Goal: Information Seeking & Learning: Learn about a topic

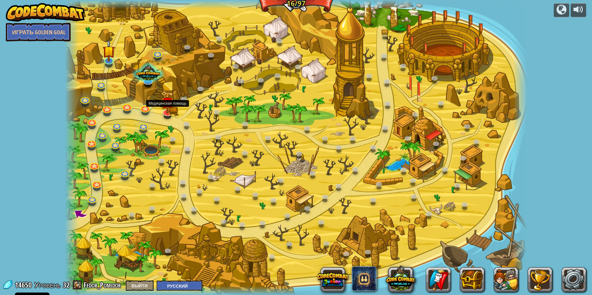
select select "ru"
click at [166, 111] on img at bounding box center [168, 102] width 14 height 23
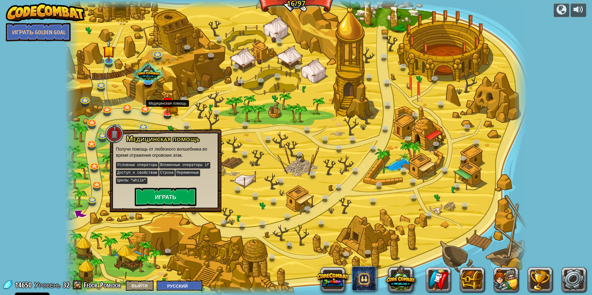
click at [166, 111] on img at bounding box center [168, 102] width 14 height 23
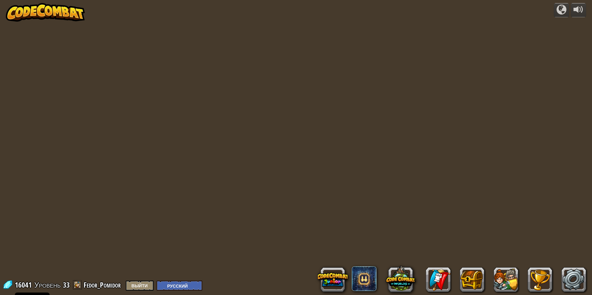
select select "ru"
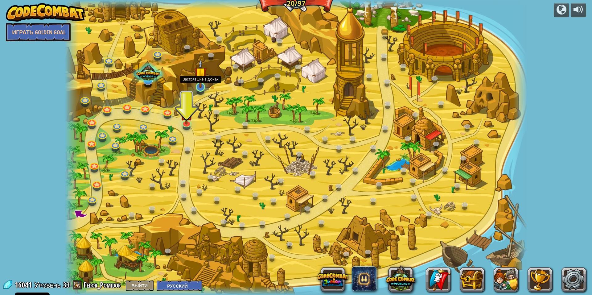
click at [200, 82] on img at bounding box center [200, 73] width 13 height 29
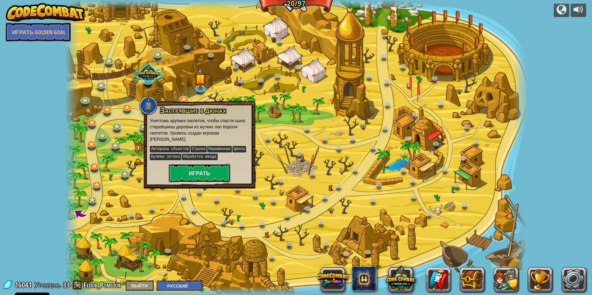
click at [217, 165] on button "Играть" at bounding box center [200, 173] width 62 height 19
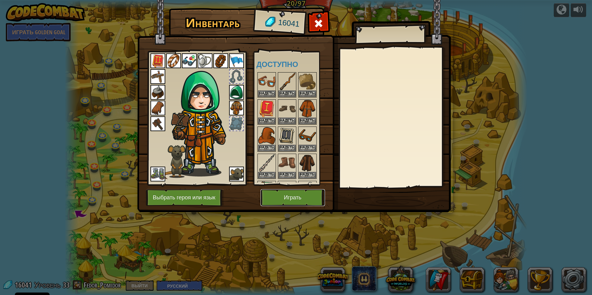
click at [267, 196] on button "Играть" at bounding box center [293, 197] width 64 height 17
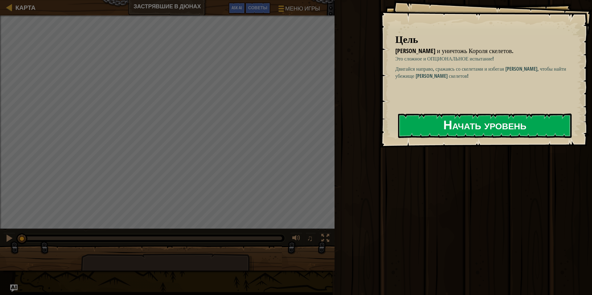
click at [466, 120] on button "Начать уровень" at bounding box center [485, 126] width 174 height 24
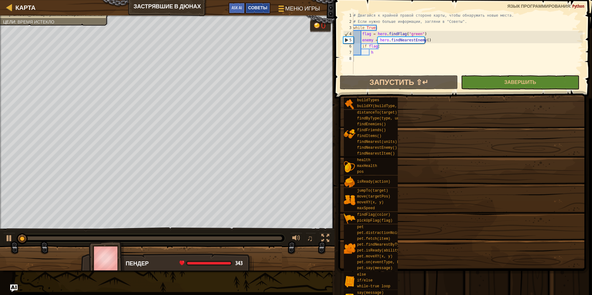
click at [261, 11] on div "Советы" at bounding box center [257, 7] width 25 height 11
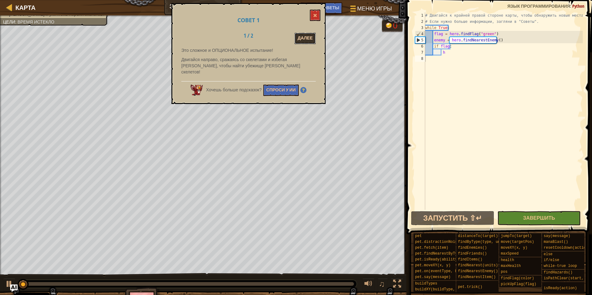
click at [300, 37] on button "Далее" at bounding box center [305, 38] width 21 height 11
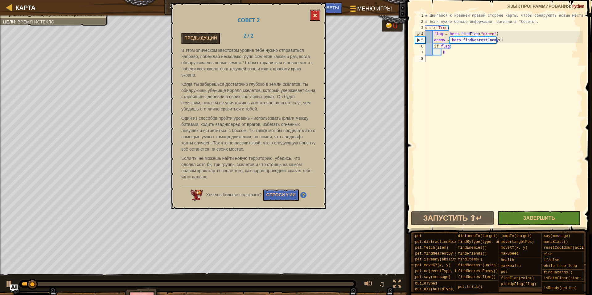
click at [316, 12] on div "Совет 2 Предыдущий 2 / 2 В этом эпическом квестовом уровне тебе нужно отправить…" at bounding box center [249, 106] width 154 height 206
click at [316, 12] on button at bounding box center [315, 15] width 10 height 11
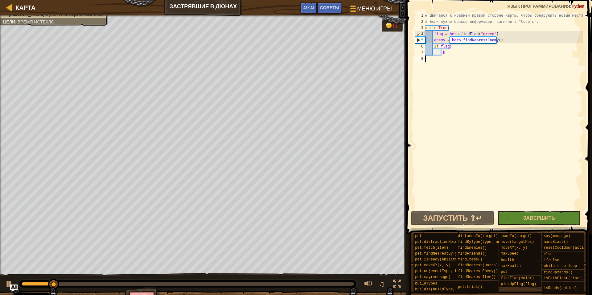
click at [491, 54] on div "# Двигайся к крайней правой стороне карты, чтобы обнаружить новые места. # Если…" at bounding box center [503, 117] width 159 height 210
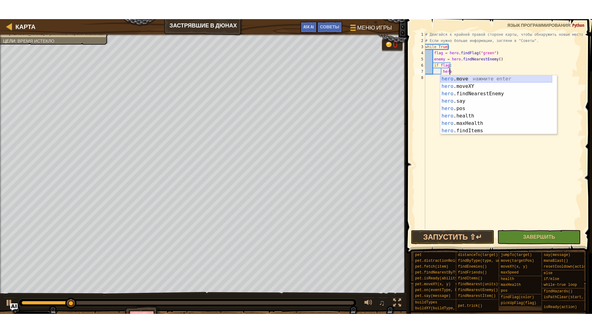
scroll to position [3, 2]
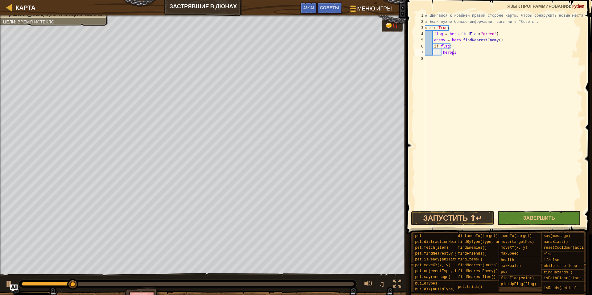
click at [453, 52] on div "# Двигайся к крайней правой стороне карты, чтобы обнаружить новые места. # Если…" at bounding box center [503, 117] width 159 height 210
click at [459, 58] on div "hero . pi ckUpFlag нажмите enter" at bounding box center [499, 67] width 117 height 22
type textarea "hero.pickUpFlag(flag)"
drag, startPoint x: 544, startPoint y: 218, endPoint x: 545, endPoint y: 221, distance: 3.1
click at [545, 221] on span "Завершить" at bounding box center [540, 217] width 32 height 7
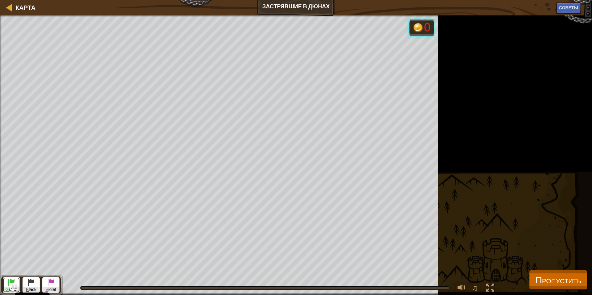
click at [7, 279] on button "G reen" at bounding box center [11, 285] width 17 height 16
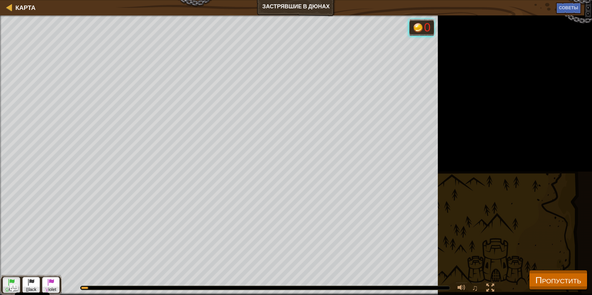
click at [458, 137] on div "[PERSON_NAME] и уничтожь Короля скелетов. Цели : Выполняется... G reen B lack V…" at bounding box center [296, 155] width 592 height 280
click at [494, 288] on div at bounding box center [491, 288] width 8 height 8
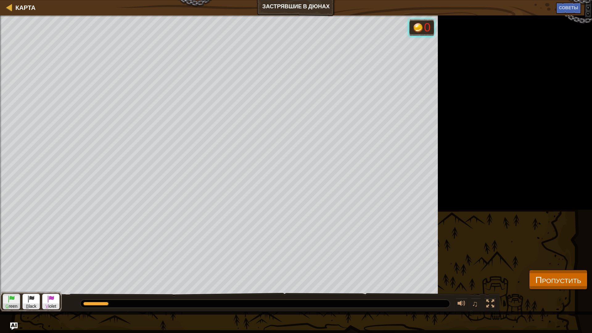
click at [456, 114] on div "[PERSON_NAME] и уничтожь Короля скелетов. Цели : Выполняется... G reen B lack V…" at bounding box center [296, 163] width 592 height 296
click at [572, 284] on span "Пропустить" at bounding box center [559, 279] width 46 height 13
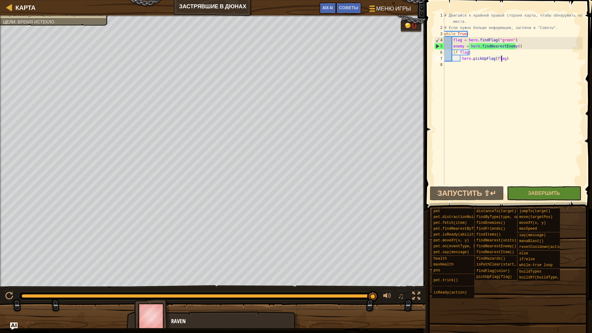
click at [552, 57] on div "# Двигайся к крайней правой стороне карты, чтобы обнаружить новые места. # Если…" at bounding box center [513, 107] width 140 height 191
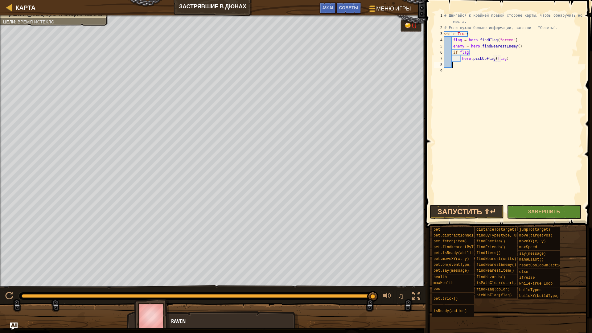
scroll to position [3, 0]
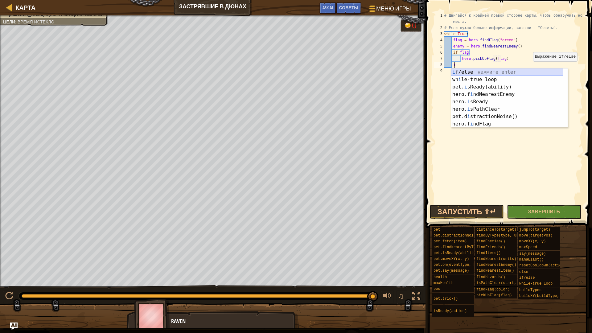
click at [528, 72] on div "i f/else нажмите enter wh i le-true loop нажмите enter pet. i sReady(ability) н…" at bounding box center [509, 105] width 117 height 74
type textarea "if enemy:"
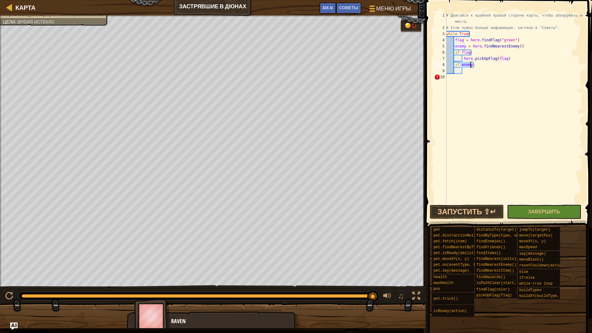
click at [504, 78] on div "# Двигайся к крайней правой стороне карты, чтобы обнаружить новые места. # Если…" at bounding box center [514, 117] width 138 height 210
click at [503, 73] on div "# Двигайся к крайней правой стороне карты, чтобы обнаружить новые места. # Если…" at bounding box center [514, 117] width 138 height 210
drag, startPoint x: 510, startPoint y: 74, endPoint x: 510, endPoint y: 77, distance: 3.4
click at [492, 71] on div "# Двигайся к крайней правой стороне карты, чтобы обнаружить новые места. # Если…" at bounding box center [514, 117] width 138 height 210
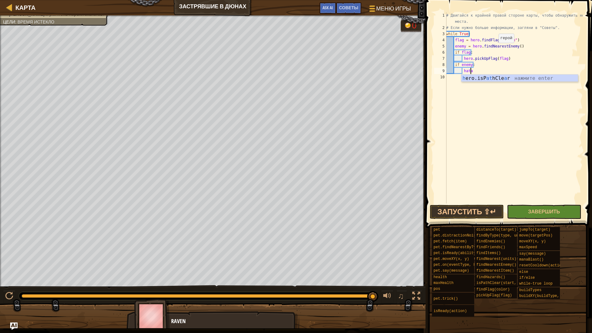
scroll to position [3, 2]
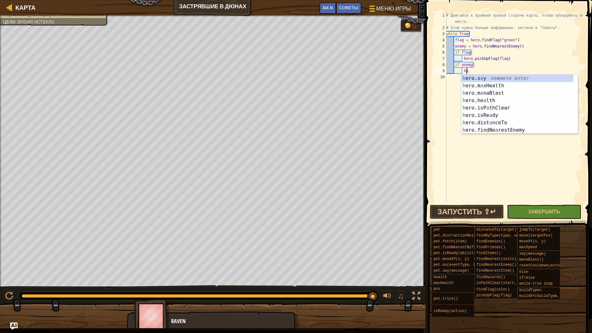
type textarea "h"
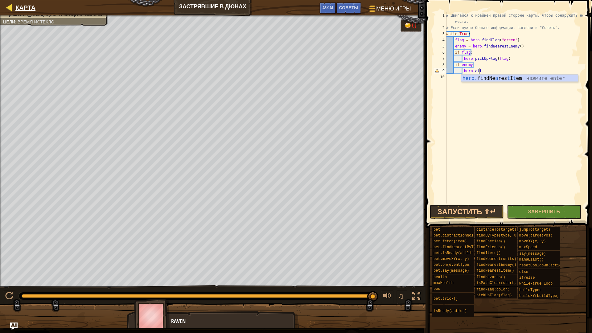
type textarea "hero.att"
click at [9, 8] on div at bounding box center [10, 7] width 8 height 8
select select "ru"
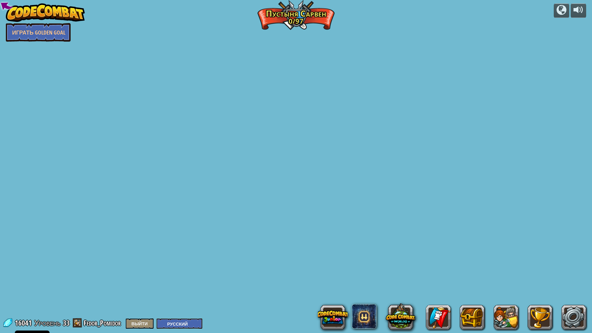
select select "ru"
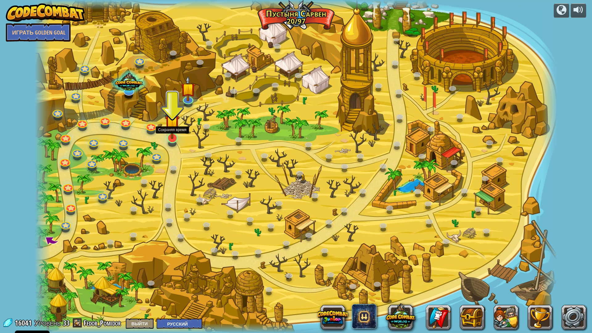
click at [170, 134] on img at bounding box center [172, 123] width 14 height 34
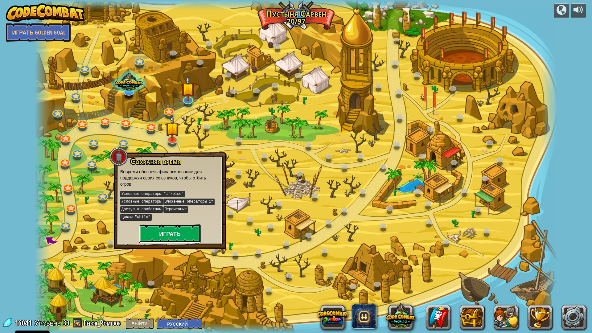
click at [182, 225] on button "Играть" at bounding box center [170, 234] width 62 height 19
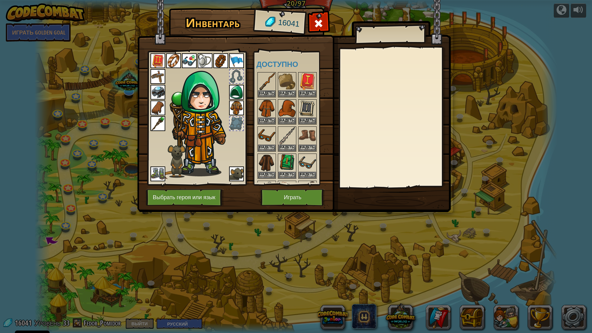
click at [157, 121] on img at bounding box center [158, 123] width 15 height 15
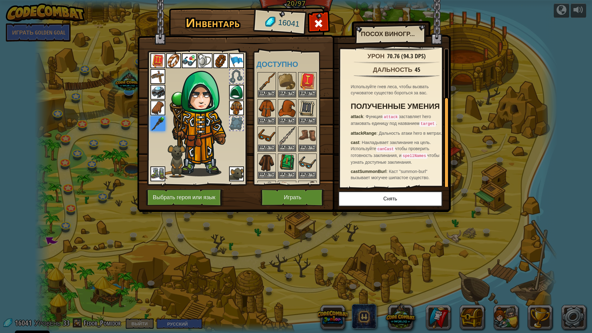
scroll to position [68, 0]
drag, startPoint x: 360, startPoint y: 173, endPoint x: 362, endPoint y: 170, distance: 3.8
drag, startPoint x: 371, startPoint y: 126, endPoint x: 366, endPoint y: 128, distance: 4.9
click at [366, 131] on strong "attackRange" at bounding box center [364, 133] width 26 height 5
click at [306, 198] on button "Играть" at bounding box center [293, 197] width 64 height 17
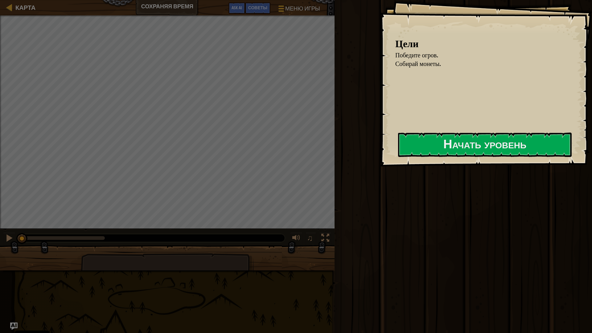
drag, startPoint x: 410, startPoint y: 135, endPoint x: 381, endPoint y: 139, distance: 29.8
click at [406, 135] on div "Цели Победите огров. Собирай монеты. Начать уровень Ошибка загрузки с сервера Ч…" at bounding box center [486, 83] width 212 height 167
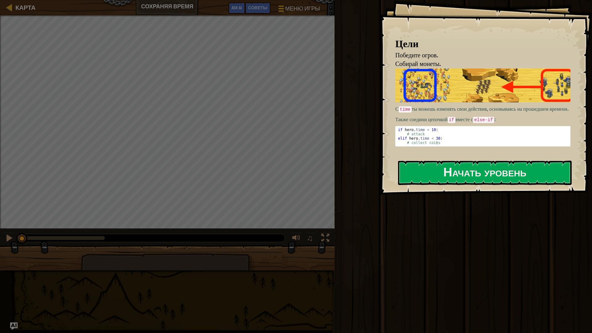
drag, startPoint x: 494, startPoint y: 134, endPoint x: 339, endPoint y: 147, distance: 155.2
click at [482, 139] on div "Цели Победите огров. Собирай монеты. С time ты можешь изменять свои действия, о…" at bounding box center [486, 97] width 212 height 195
type textarea "# attack elif hero.time < 30:"
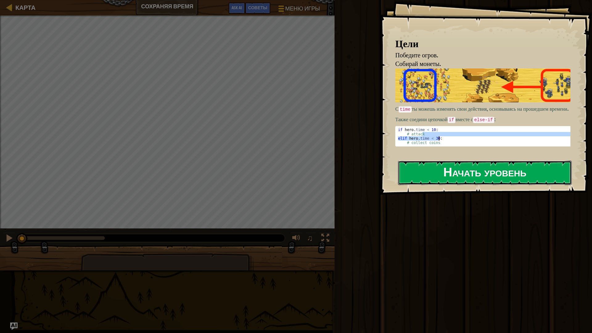
click at [461, 161] on button "Начать уровень" at bounding box center [485, 173] width 174 height 24
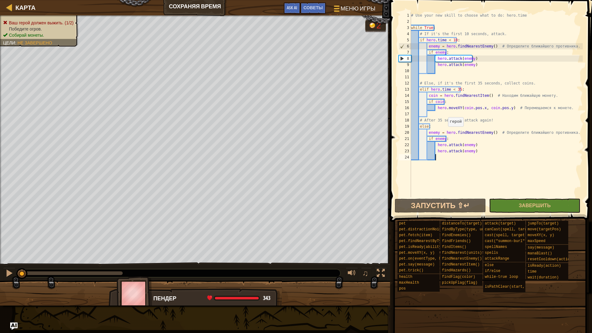
click at [316, 5] on span "Советы" at bounding box center [313, 8] width 19 height 6
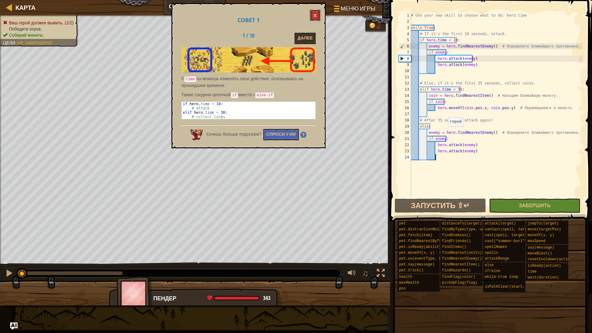
drag, startPoint x: 314, startPoint y: 16, endPoint x: 325, endPoint y: 16, distance: 10.5
click at [314, 16] on span at bounding box center [315, 15] width 4 height 4
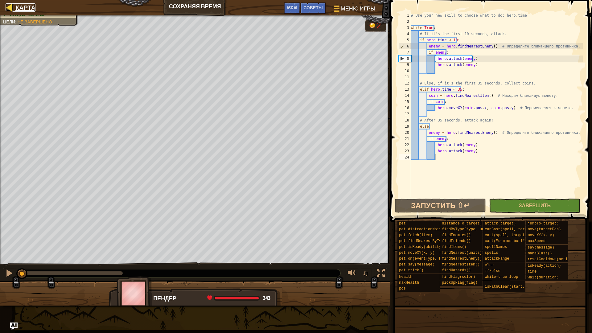
click at [14, 7] on link "Карта" at bounding box center [23, 7] width 23 height 8
select select "ru"
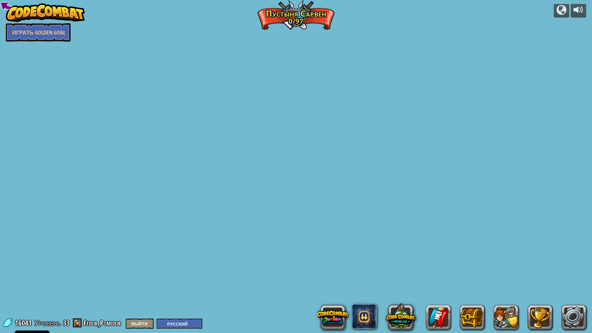
select select "ru"
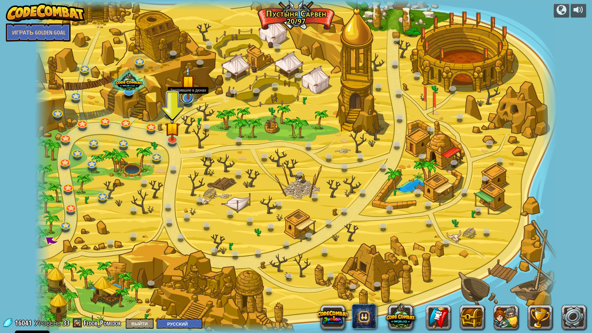
click at [186, 101] on link at bounding box center [187, 97] width 12 height 12
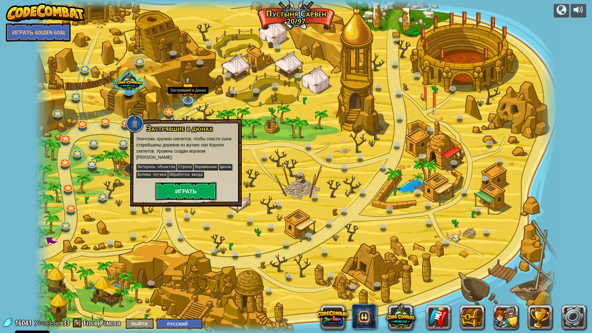
click at [213, 182] on button "Играть" at bounding box center [186, 191] width 62 height 19
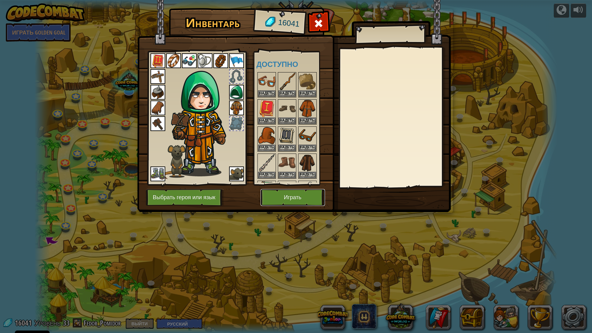
click at [289, 197] on button "Играть" at bounding box center [293, 197] width 64 height 17
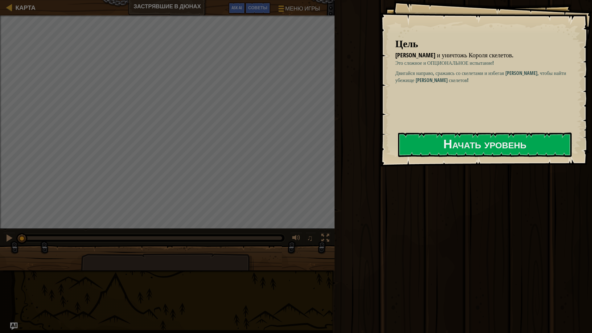
drag, startPoint x: 401, startPoint y: 134, endPoint x: 390, endPoint y: 132, distance: 11.6
click at [390, 132] on div "[PERSON_NAME] и уничтожь Короля скелетов. Это сложное и ОПЦИОНАЛЬНОЕ испытание!…" at bounding box center [486, 83] width 212 height 167
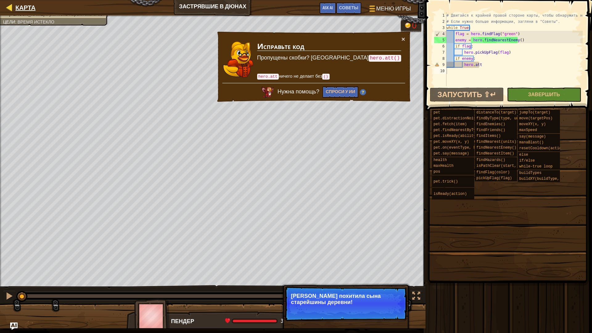
click at [14, 2] on div "Карта" at bounding box center [23, 7] width 23 height 15
select select "ru"
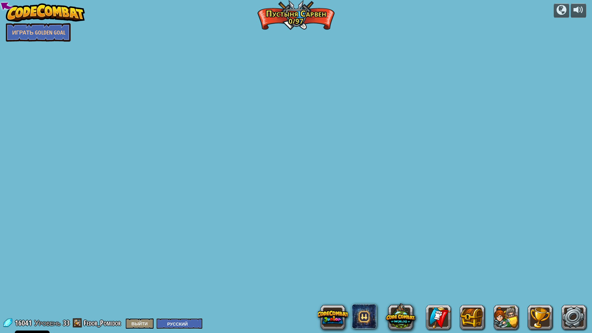
select select "ru"
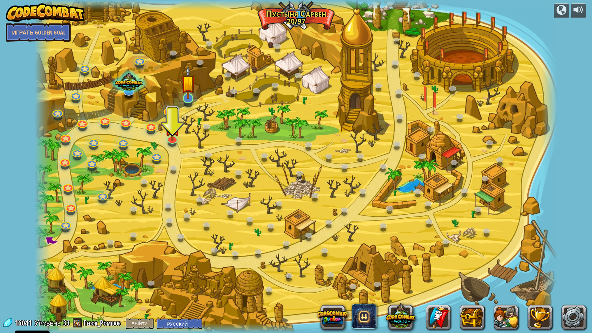
click at [184, 95] on img at bounding box center [188, 83] width 14 height 34
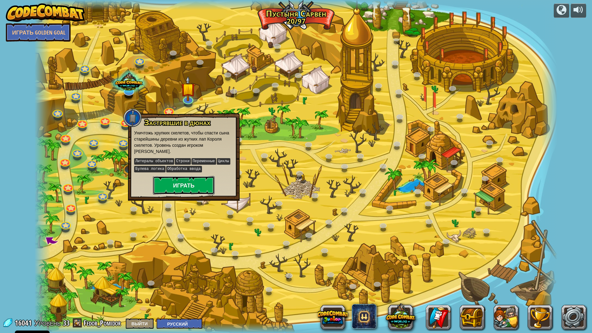
click at [204, 184] on button "Играть" at bounding box center [184, 185] width 62 height 19
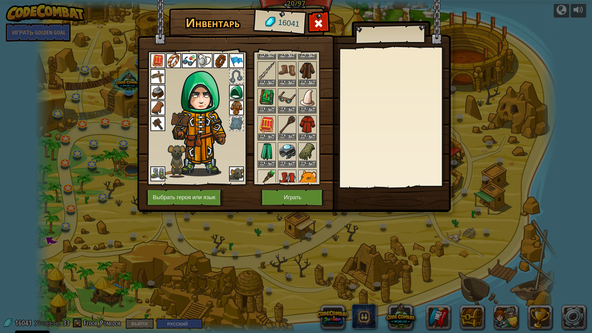
scroll to position [93, 0]
drag, startPoint x: 275, startPoint y: 180, endPoint x: 272, endPoint y: 177, distance: 3.7
click at [272, 177] on img at bounding box center [266, 178] width 17 height 17
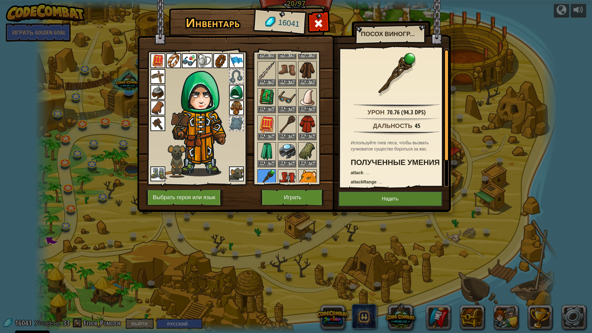
click at [272, 177] on img at bounding box center [266, 178] width 17 height 17
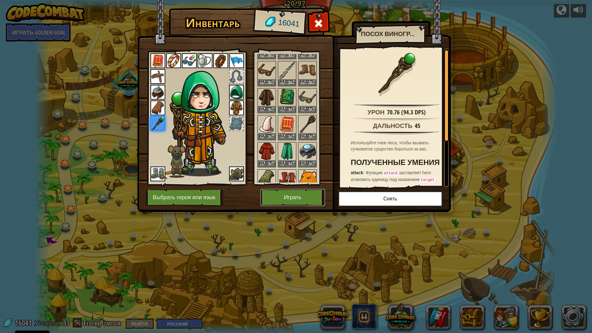
click at [283, 198] on button "Играть" at bounding box center [293, 197] width 64 height 17
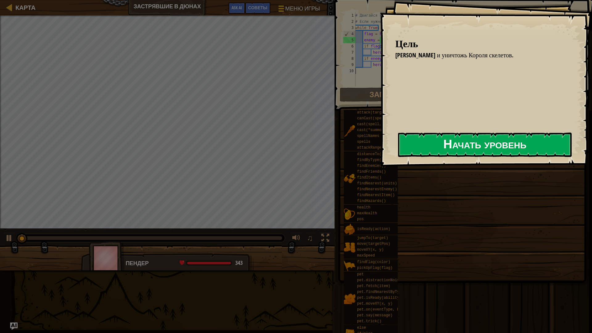
drag, startPoint x: 552, startPoint y: 152, endPoint x: 535, endPoint y: 144, distance: 18.9
click at [550, 151] on button "Начать уровень" at bounding box center [485, 145] width 174 height 24
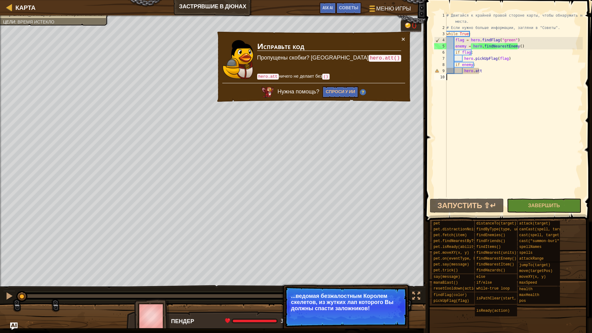
click at [479, 76] on div "# Двигайся к крайней правой стороне карты, чтобы обнаружить новые места. # Если…" at bounding box center [514, 114] width 138 height 204
click at [482, 72] on div "# Двигайся к крайней правой стороне карты, чтобы обнаружить новые места. # Если…" at bounding box center [514, 114] width 138 height 204
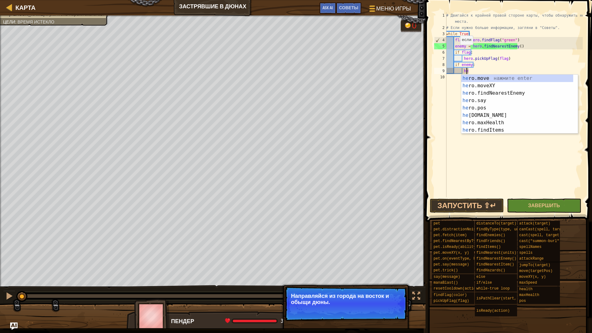
type textarea "h"
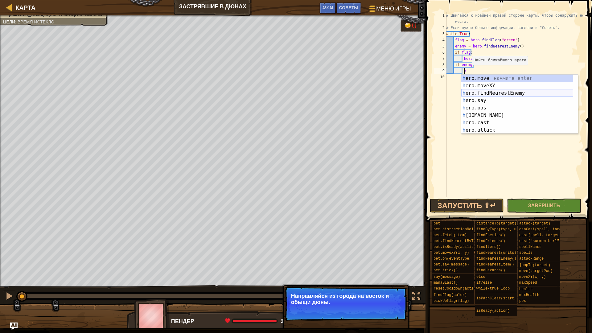
scroll to position [19, 0]
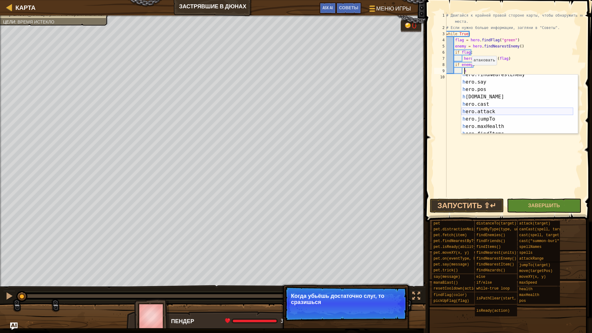
click at [509, 112] on div "h ero.findNearestEnemy нажмите enter h ero.say нажмите enter h ero.pos нажмите …" at bounding box center [518, 108] width 112 height 74
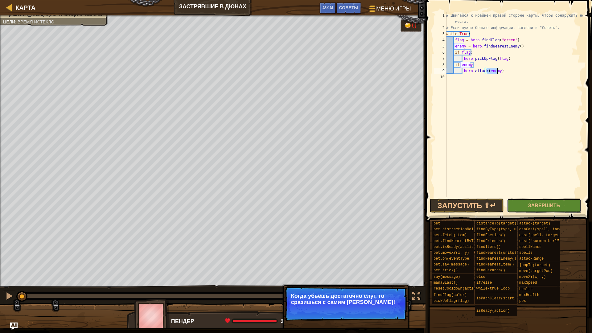
click at [551, 204] on span "Завершить" at bounding box center [544, 205] width 32 height 7
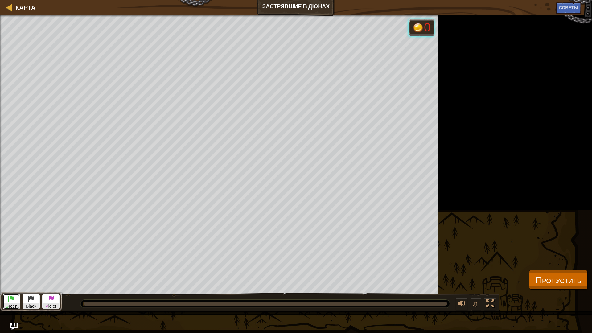
click at [13, 295] on span at bounding box center [11, 298] width 7 height 7
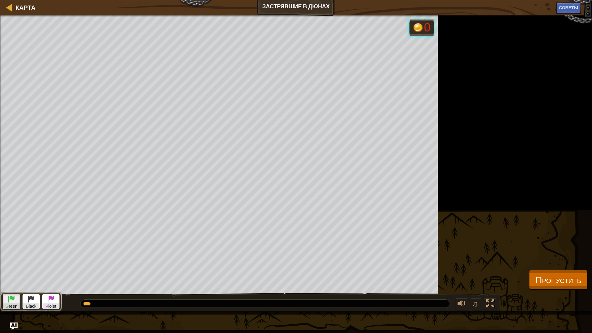
click at [444, 122] on div "[PERSON_NAME] и уничтожь Короля скелетов. Цели : Выполняется... G reen B lack V…" at bounding box center [296, 163] width 592 height 296
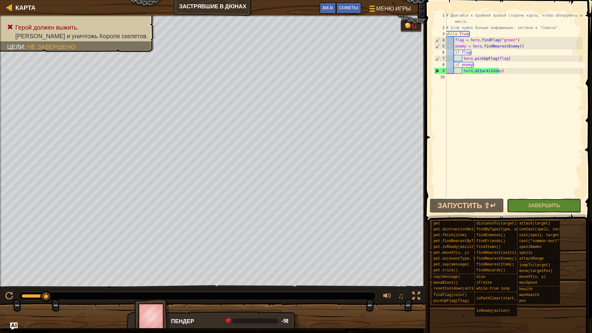
click at [516, 207] on button "Завершить" at bounding box center [544, 206] width 74 height 14
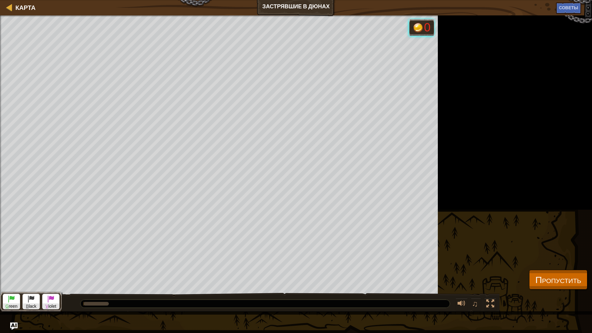
click at [2, 293] on div "G reen B lack V iolet" at bounding box center [31, 302] width 62 height 20
click at [12, 293] on div "G reen B lack V iolet" at bounding box center [31, 302] width 62 height 20
click at [10, 295] on span at bounding box center [11, 298] width 7 height 7
click at [243, 6] on div "Карта Застрявшие в дюнах Меню игры Готово Советы Ask AI" at bounding box center [296, 7] width 592 height 15
click at [213, 11] on div "Карта Застрявшие в дюнах Меню игры Готово Советы Ask AI" at bounding box center [296, 7] width 592 height 15
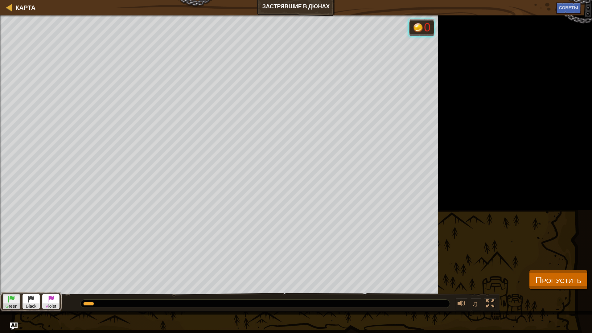
click at [212, 13] on div "Карта Застрявшие в дюнах Меню игры Готово Советы Ask AI" at bounding box center [296, 7] width 592 height 15
click at [449, 99] on div "Герой должен выжить. Найди и уничтожь Короля скелетов. Цели : Выполняется... G …" at bounding box center [296, 163] width 592 height 296
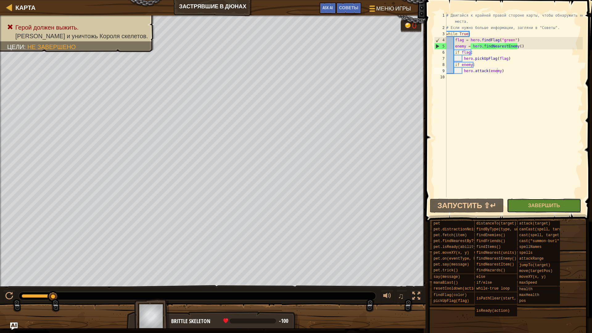
drag, startPoint x: 538, startPoint y: 207, endPoint x: 489, endPoint y: 210, distance: 49.1
click at [523, 208] on button "Завершить" at bounding box center [544, 206] width 74 height 14
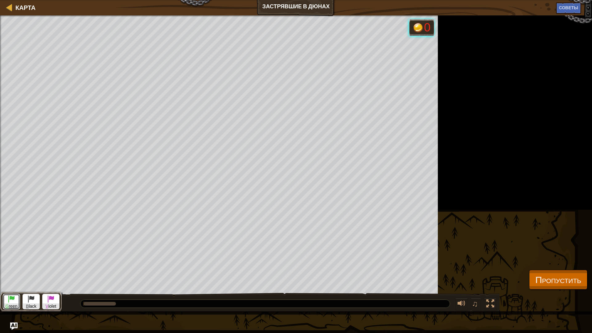
click at [11, 295] on span at bounding box center [11, 298] width 7 height 7
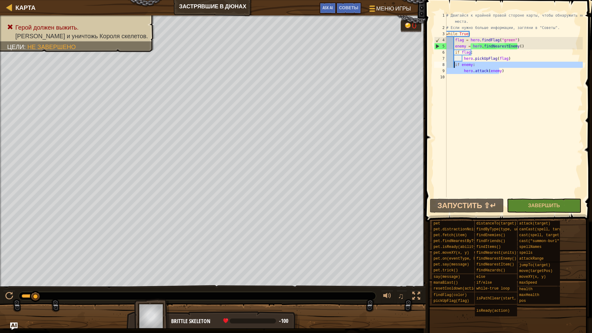
drag, startPoint x: 503, startPoint y: 69, endPoint x: 454, endPoint y: 64, distance: 49.0
click at [454, 64] on div "# Двигайся к крайней правой стороне карты, чтобы обнаружить новые места. # Если…" at bounding box center [514, 114] width 138 height 204
type textarea "if enemy: hero.attack(enemy)"
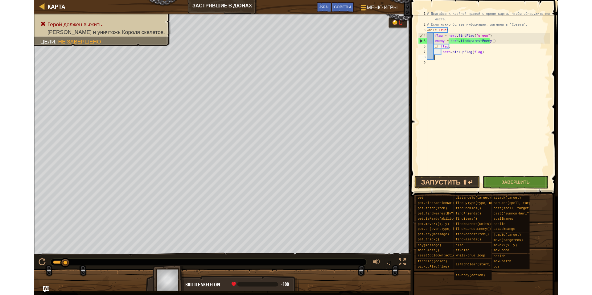
scroll to position [3, 0]
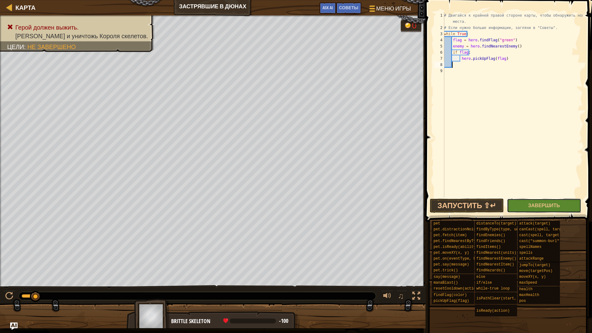
drag, startPoint x: 546, startPoint y: 207, endPoint x: 549, endPoint y: 212, distance: 5.4
click at [549, 212] on button "Завершить" at bounding box center [544, 206] width 74 height 14
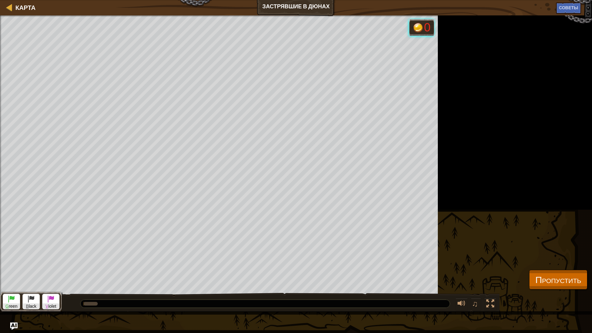
click at [2, 295] on div "G reen B lack V iolet" at bounding box center [31, 302] width 62 height 20
click at [9, 293] on div "G reen B lack V iolet" at bounding box center [31, 302] width 62 height 20
click at [11, 295] on span at bounding box center [11, 298] width 7 height 7
drag, startPoint x: 534, startPoint y: 129, endPoint x: 536, endPoint y: 142, distance: 13.2
click at [536, 142] on div "Герой должен выжить. Найди и уничтожь Короля скелетов. Цели : Выполняется... G …" at bounding box center [296, 163] width 592 height 296
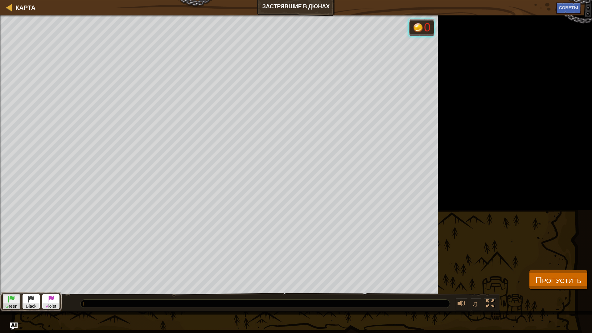
drag, startPoint x: 447, startPoint y: 129, endPoint x: 443, endPoint y: 127, distance: 4.0
click at [447, 129] on div "Герой должен выжить. Найди и уничтожь Короля скелетов. Цели : Выполняется... G …" at bounding box center [296, 163] width 592 height 296
click at [7, 0] on div "Карта Застрявшие в дюнах Меню игры Готово Советы Ask AI" at bounding box center [296, 7] width 592 height 15
click at [444, 128] on div "Герой должен выжить. Найди и уничтожь Короля скелетов. Цели : Выполняется... G …" at bounding box center [296, 163] width 592 height 296
click at [445, 127] on div "Герой должен выжить. Найди и уничтожь Короля скелетов. Цели : Выполняется... G …" at bounding box center [296, 163] width 592 height 296
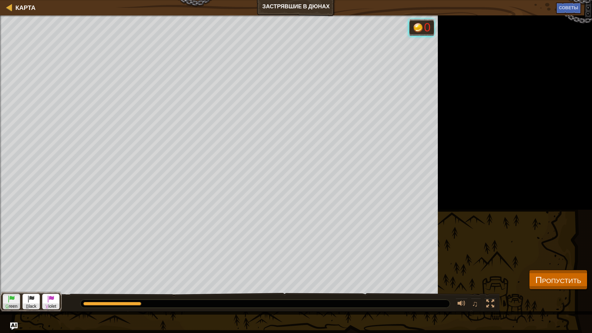
click at [424, 118] on div "Герой должен выжить. Найди и уничтожь Короля скелетов. Цели : Выполняется... G …" at bounding box center [296, 163] width 592 height 296
click at [447, 152] on div "Герой должен выжить. Найди и уничтожь Короля скелетов. Цели : Выполняется... G …" at bounding box center [296, 163] width 592 height 296
click at [442, 149] on div "Герой должен выжить. Найди и уничтожь Короля скелетов. Цели : Выполняется... G …" at bounding box center [296, 163] width 592 height 296
click at [26, 1] on div "Карта" at bounding box center [23, 7] width 23 height 15
select select "ru"
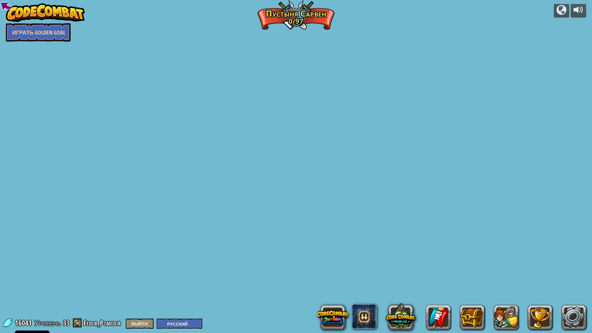
select select "ru"
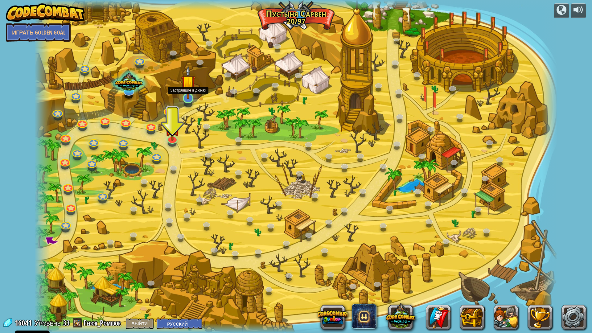
click at [191, 93] on img at bounding box center [188, 83] width 14 height 34
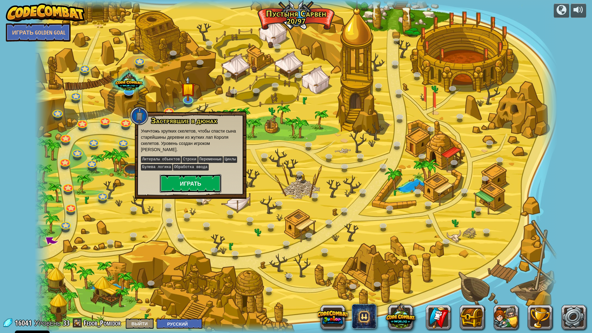
click at [211, 182] on button "Играть" at bounding box center [191, 183] width 62 height 19
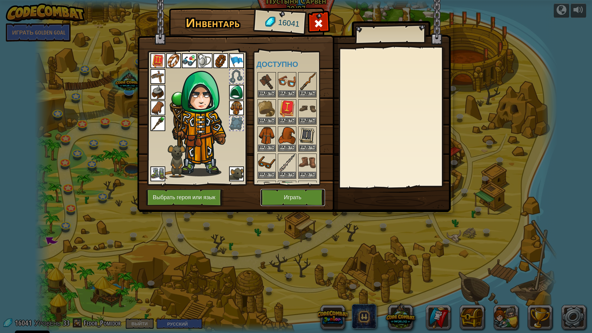
click at [272, 196] on button "Играть" at bounding box center [293, 197] width 64 height 17
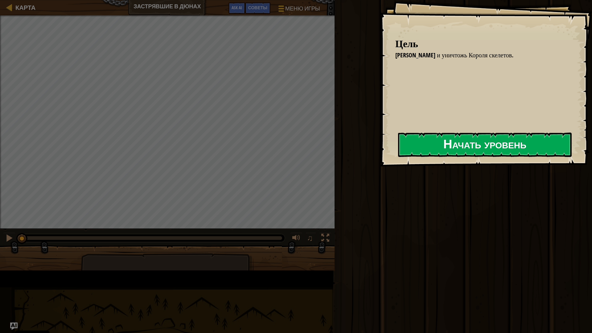
drag, startPoint x: 398, startPoint y: 165, endPoint x: 383, endPoint y: 152, distance: 20.1
click at [395, 160] on div "[PERSON_NAME] и уничтожь Короля скелетов. Начать уровень Ошибка загрузки с серв…" at bounding box center [486, 83] width 212 height 167
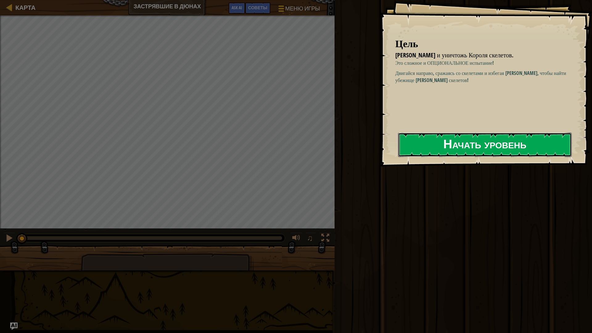
click at [428, 147] on button "Начать уровень" at bounding box center [485, 145] width 174 height 24
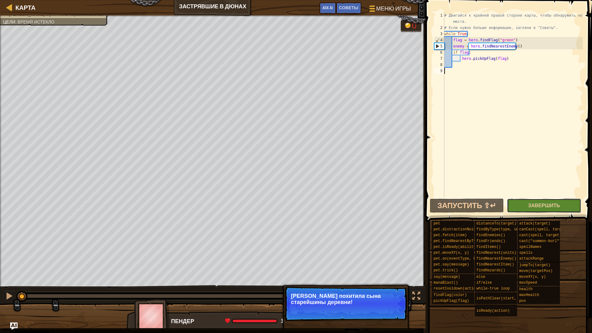
click at [528, 210] on button "Завершить" at bounding box center [544, 206] width 74 height 14
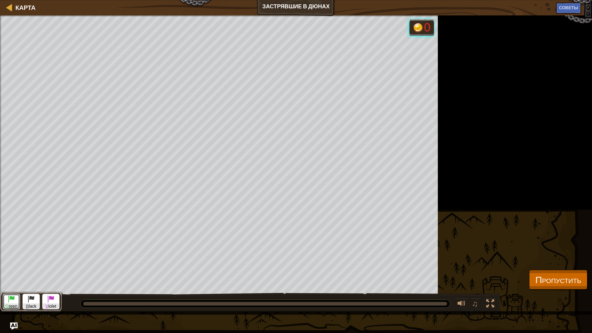
click at [7, 295] on button "G reen" at bounding box center [11, 302] width 17 height 16
click at [444, 148] on div "[PERSON_NAME] и уничтожь Короля скелетов. Цели : Выполняется... G reen B lack V…" at bounding box center [296, 163] width 592 height 296
click at [443, 147] on div "[PERSON_NAME] и уничтожь Короля скелетов. Цели : Выполняется... G reen B lack V…" at bounding box center [296, 163] width 592 height 296
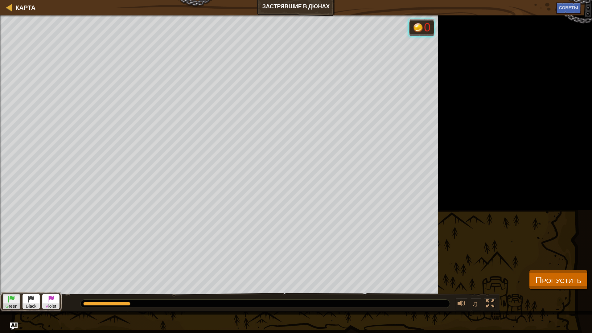
click at [445, 63] on div "[PERSON_NAME] и уничтожь Короля скелетов. Цели : Выполняется... G reen B lack V…" at bounding box center [296, 163] width 592 height 296
click at [0, 142] on div "[PERSON_NAME] и уничтожь Короля скелетов. Цели : Выполняется..." at bounding box center [219, 154] width 438 height 279
drag, startPoint x: 0, startPoint y: 133, endPoint x: 0, endPoint y: 130, distance: 3.4
click at [0, 130] on div at bounding box center [1, 159] width 2 height 288
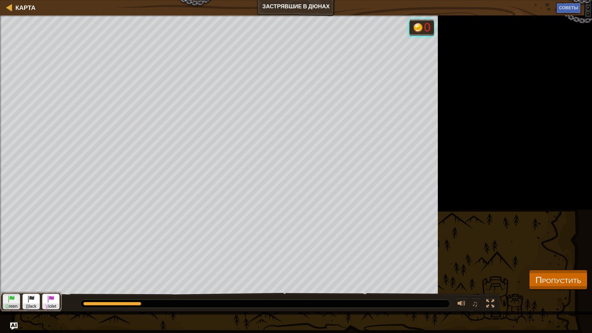
click at [8, 100] on div "[PERSON_NAME] и уничтожь Короля скелетов. Цели : Выполняется..." at bounding box center [219, 154] width 438 height 279
click at [234, 22] on div "[PERSON_NAME] и уничтожь Короля скелетов. Цели : Выполняется..." at bounding box center [219, 154] width 438 height 279
